Goal: Transaction & Acquisition: Purchase product/service

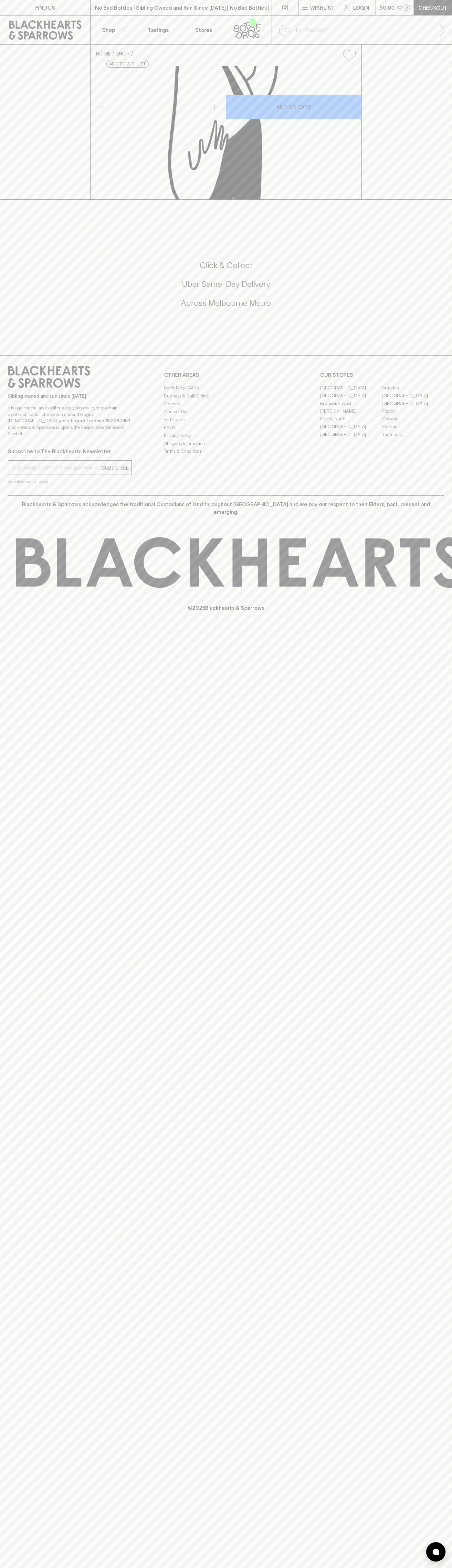
click at [160, 32] on p "Tastings" at bounding box center [158, 30] width 21 height 8
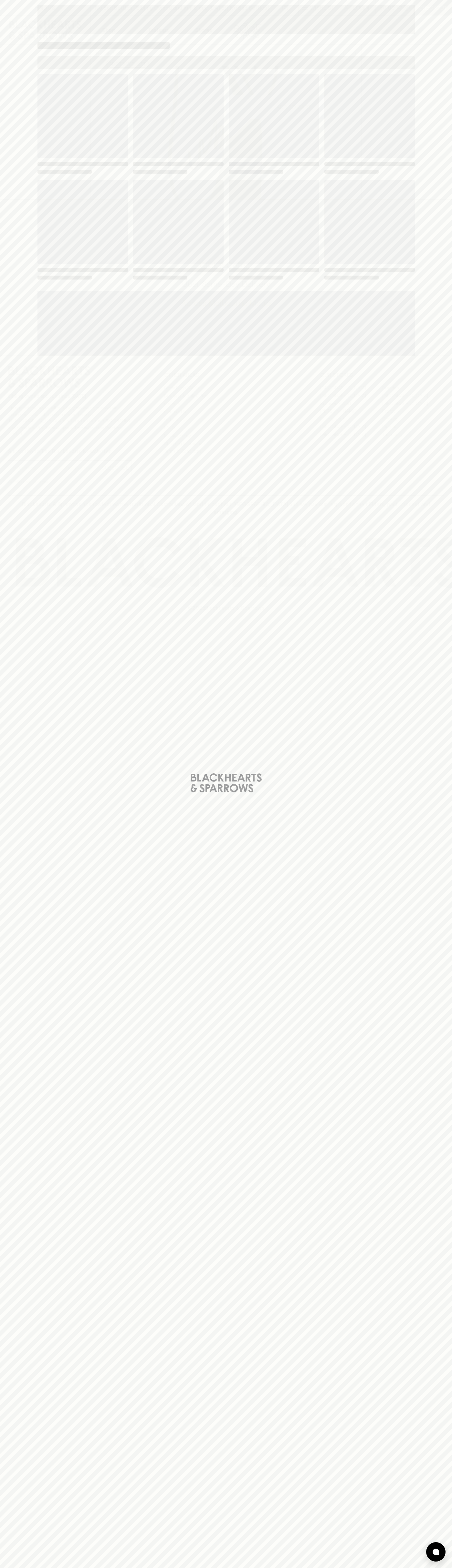
click at [425, 199] on div "Loading" at bounding box center [226, 784] width 452 height 1568
click at [69, 1567] on html "FIND US | No Bad Bottles | Sibling Owned and Run Since 2006 | No Bad Bottles | …" at bounding box center [226, 784] width 452 height 1568
click at [26, 1045] on div "Loading" at bounding box center [226, 784] width 452 height 1568
